Goal: Task Accomplishment & Management: Manage account settings

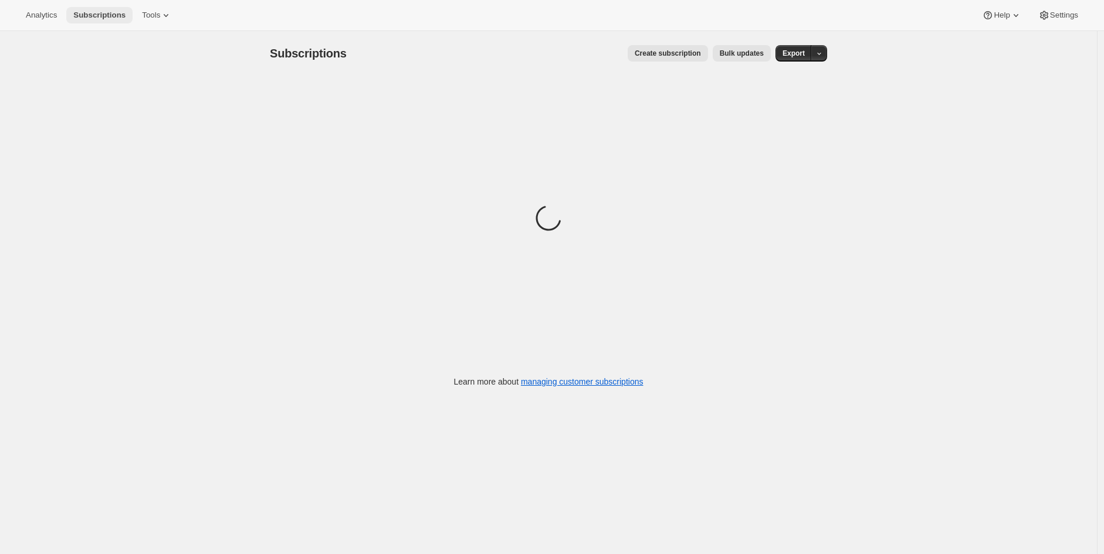
click at [83, 13] on span "Subscriptions" at bounding box center [99, 15] width 52 height 9
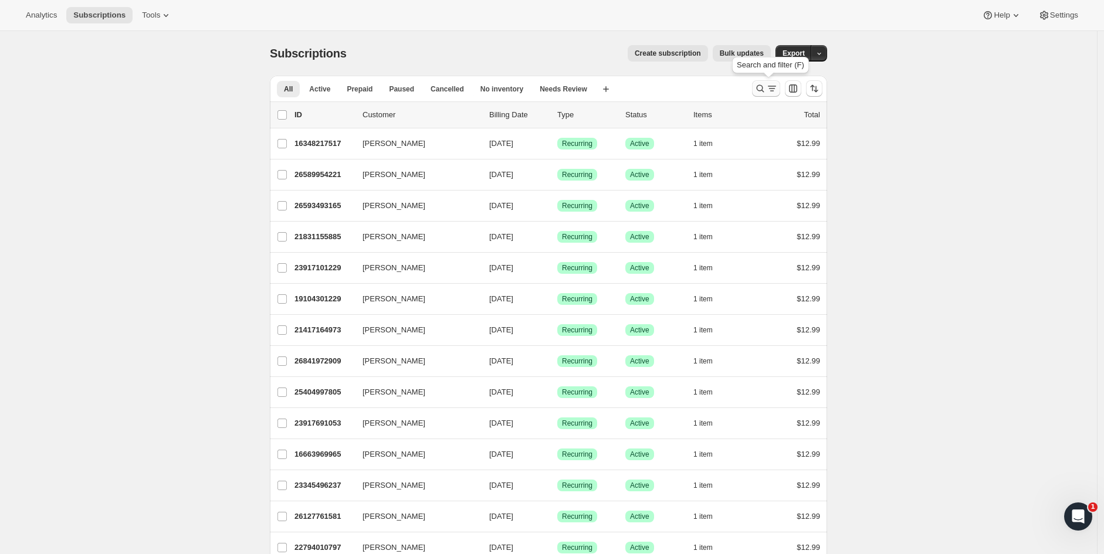
click at [764, 85] on icon "Search and filter results" at bounding box center [760, 89] width 12 height 12
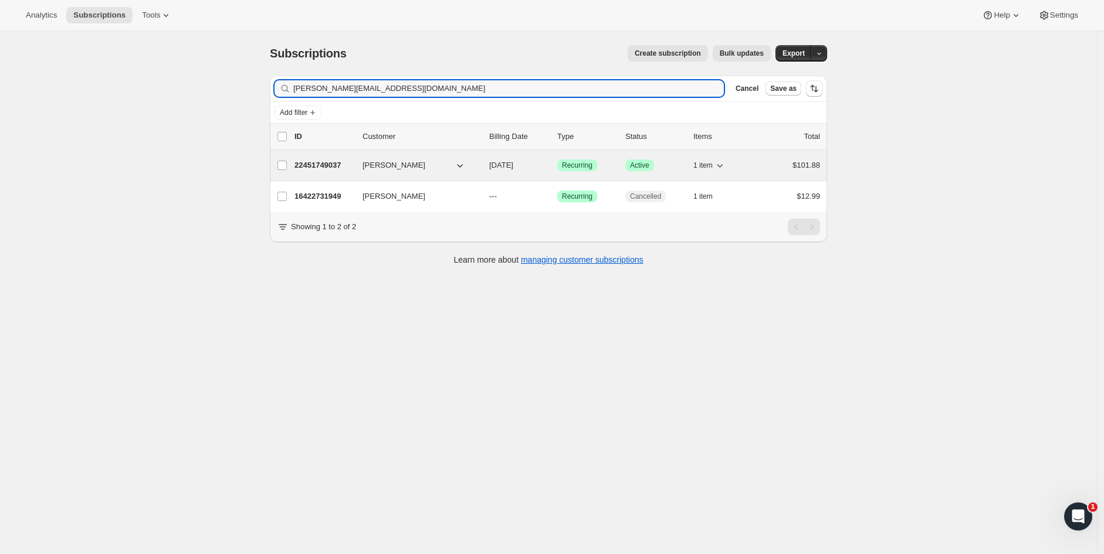
type input "[PERSON_NAME][EMAIL_ADDRESS][DOMAIN_NAME]"
click at [330, 171] on p "22451749037" at bounding box center [324, 166] width 59 height 12
